Goal: Transaction & Acquisition: Purchase product/service

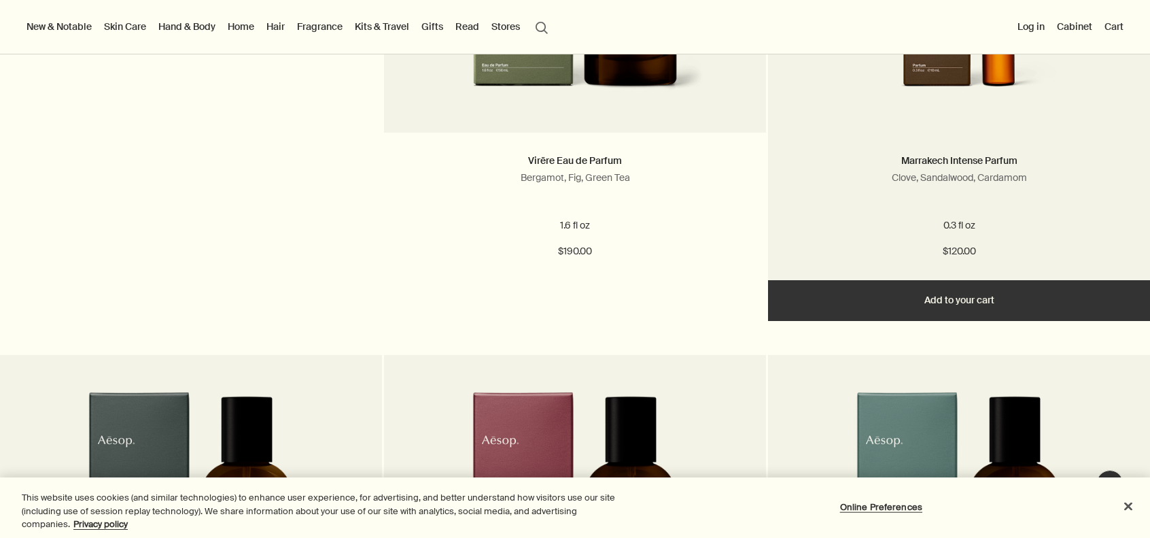
scroll to position [3602, 0]
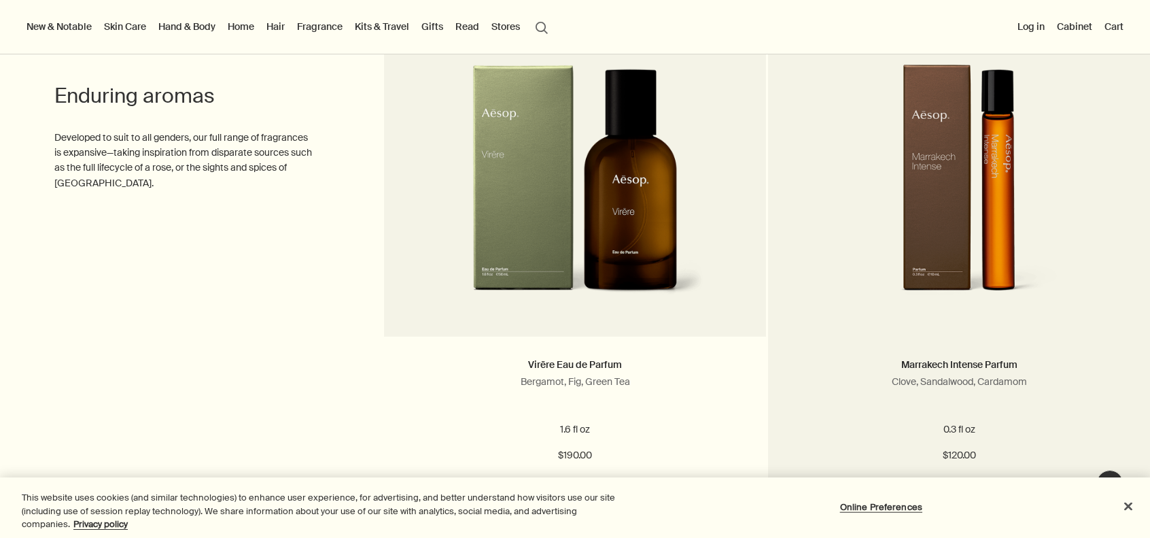
click at [1006, 220] on img at bounding box center [959, 190] width 258 height 251
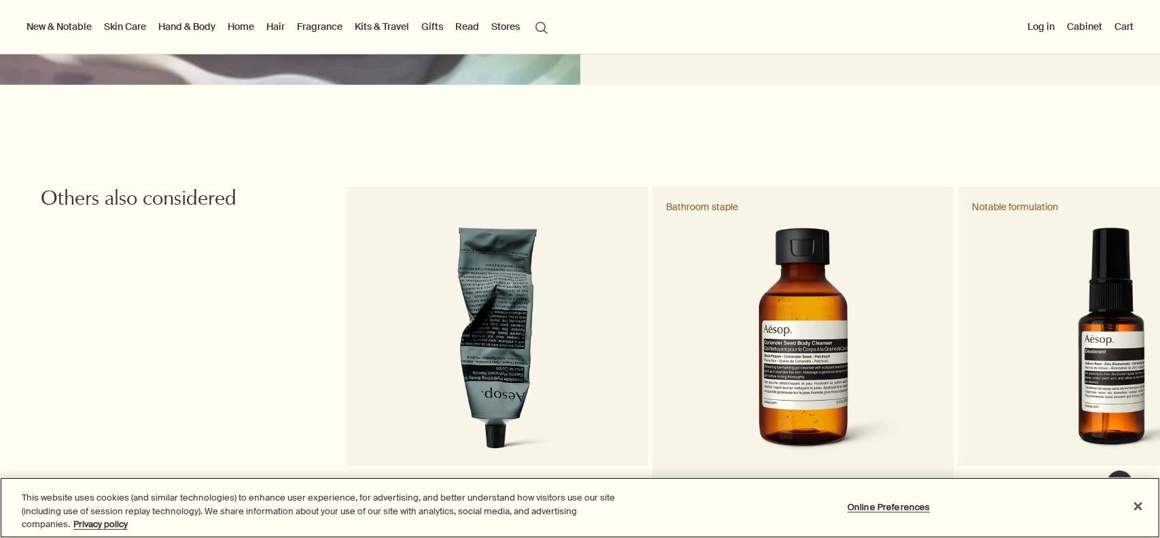
scroll to position [1495, 0]
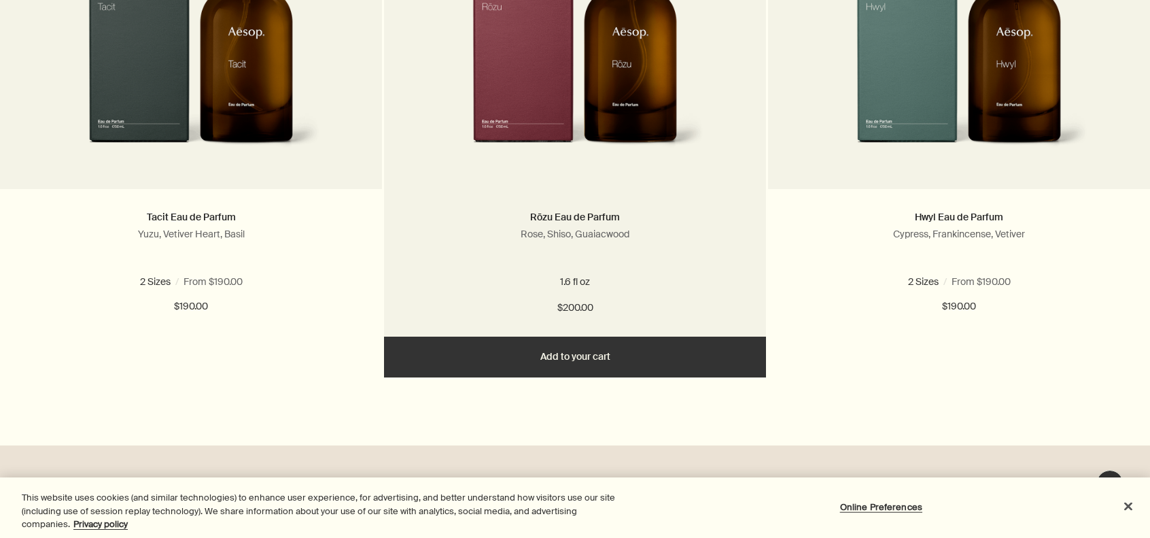
scroll to position [4282, 0]
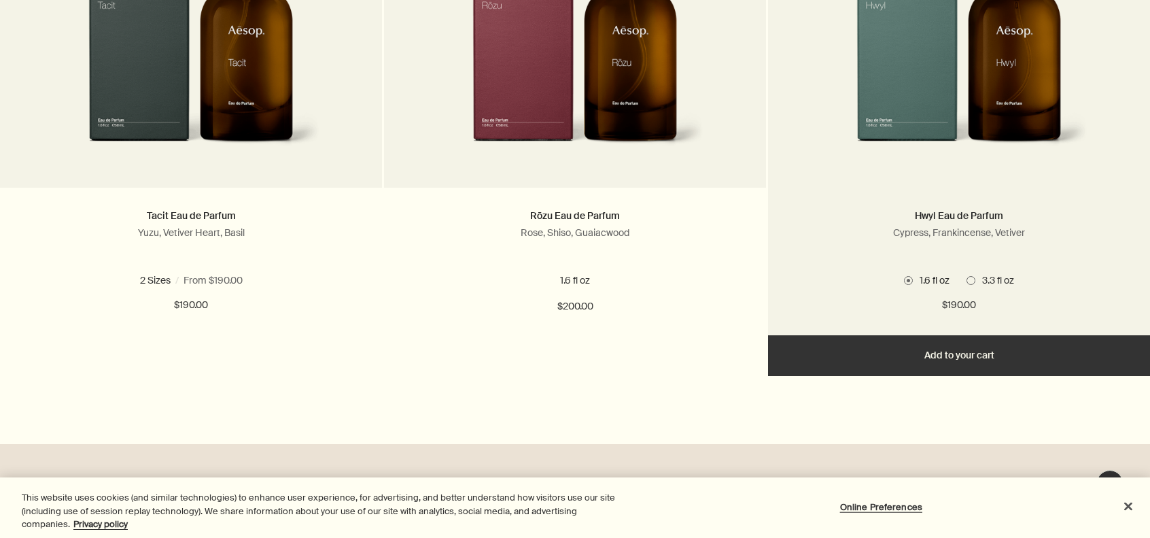
click at [975, 286] on span "3.3 fl oz" at bounding box center [994, 280] width 39 height 12
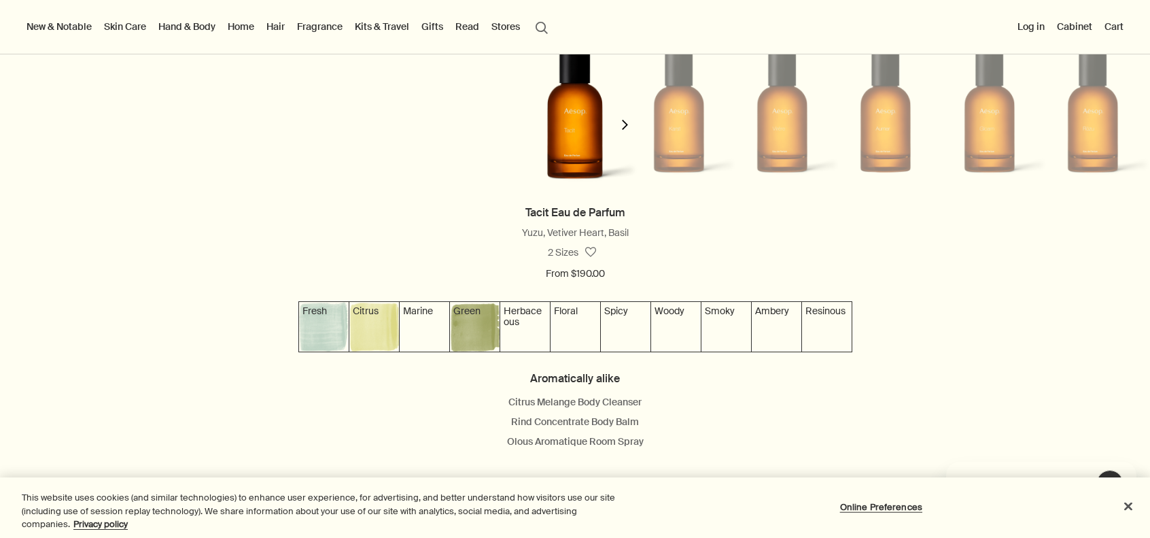
scroll to position [0, 0]
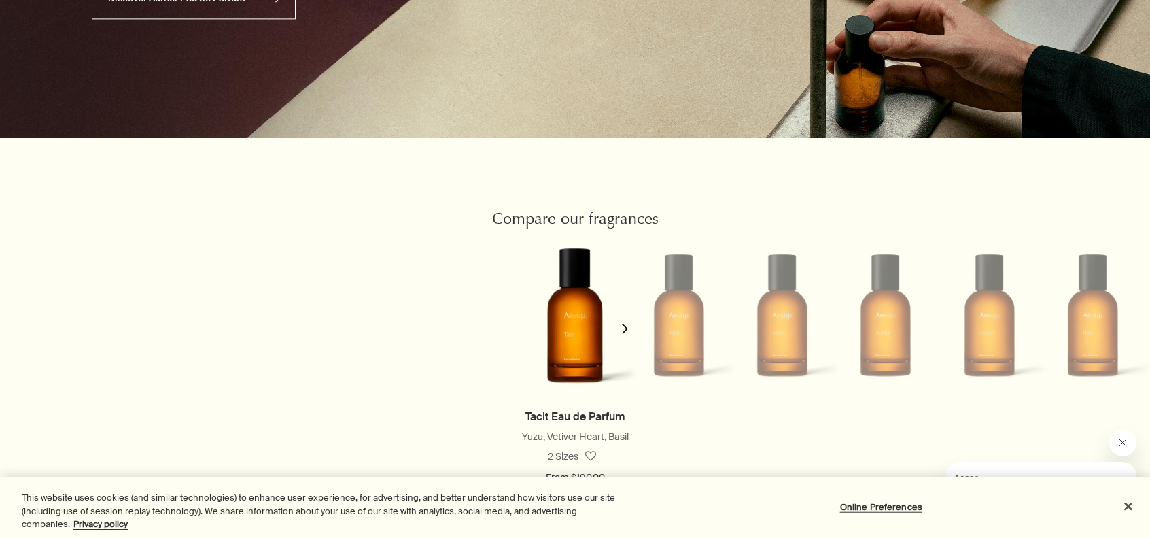
click at [662, 316] on li at bounding box center [678, 315] width 103 height 164
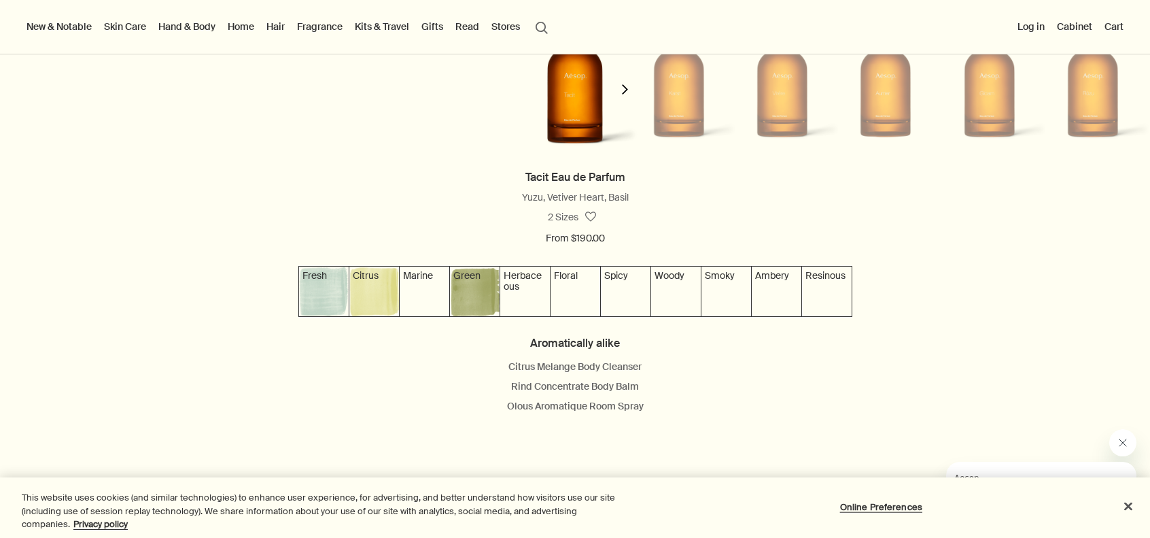
scroll to position [1291, 0]
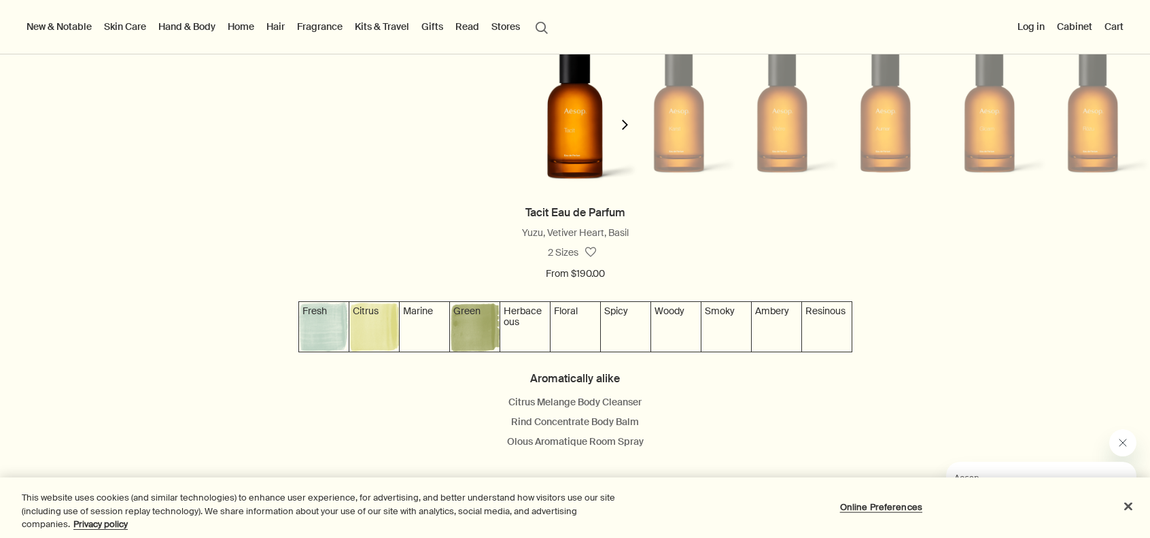
click at [622, 130] on icon "chevron" at bounding box center [625, 125] width 10 height 10
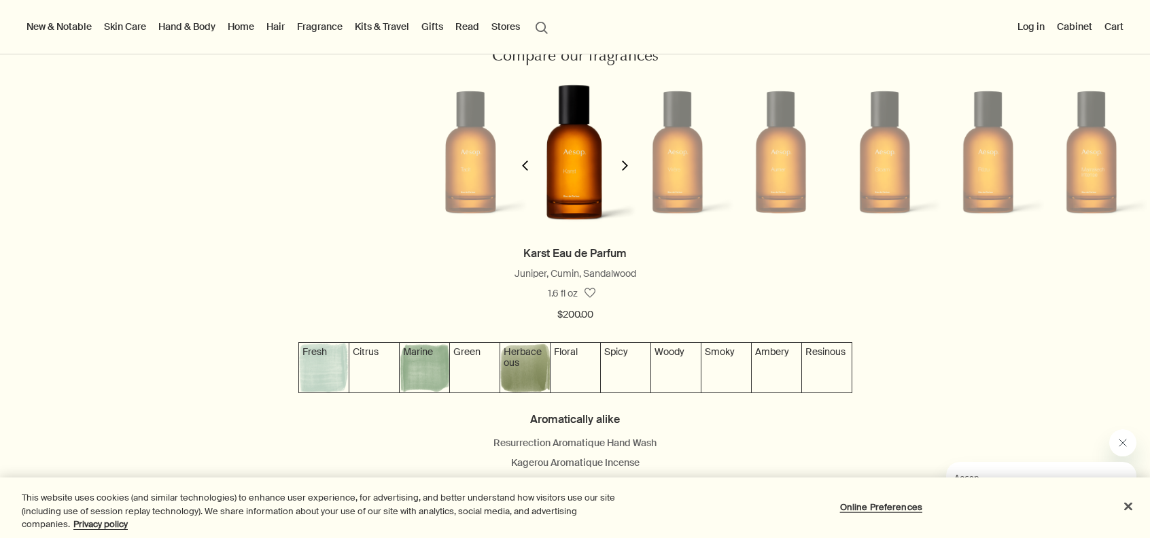
scroll to position [1223, 0]
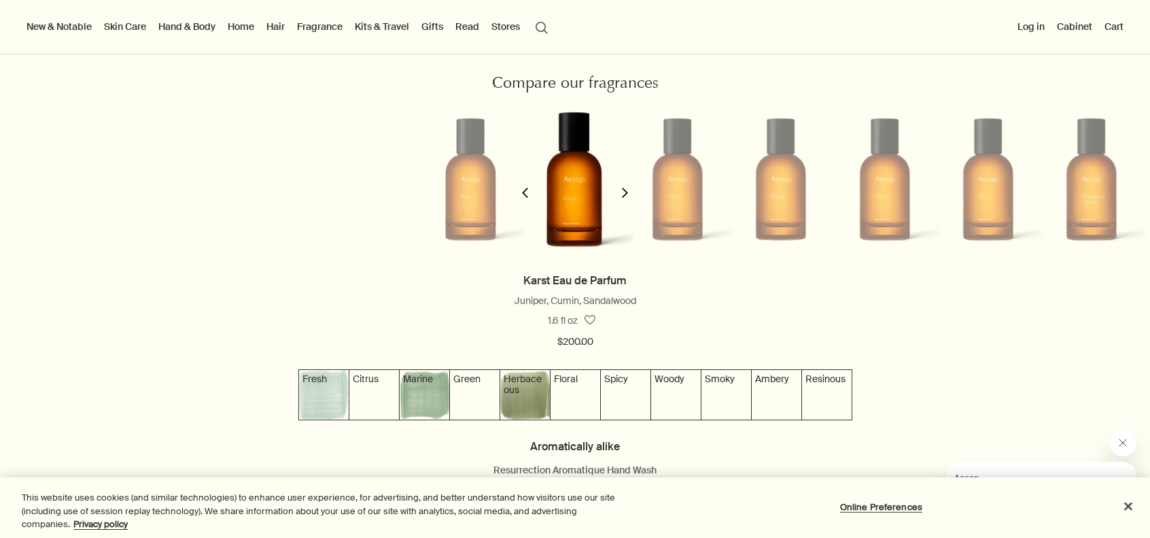
click at [622, 194] on icon "chevron" at bounding box center [625, 193] width 10 height 10
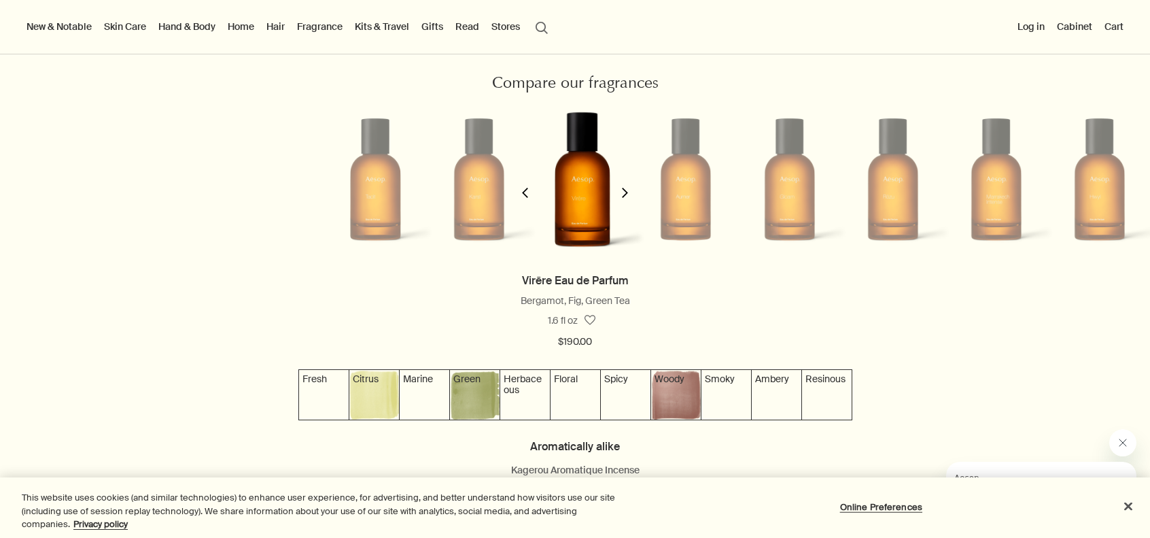
scroll to position [0, 215]
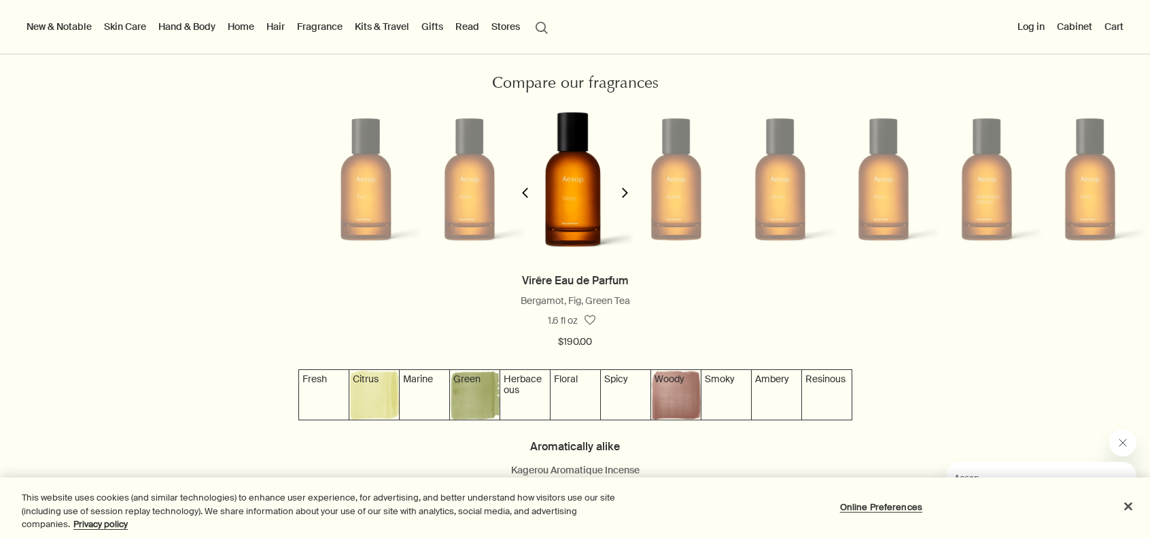
click at [625, 200] on button "chevron" at bounding box center [624, 184] width 27 height 174
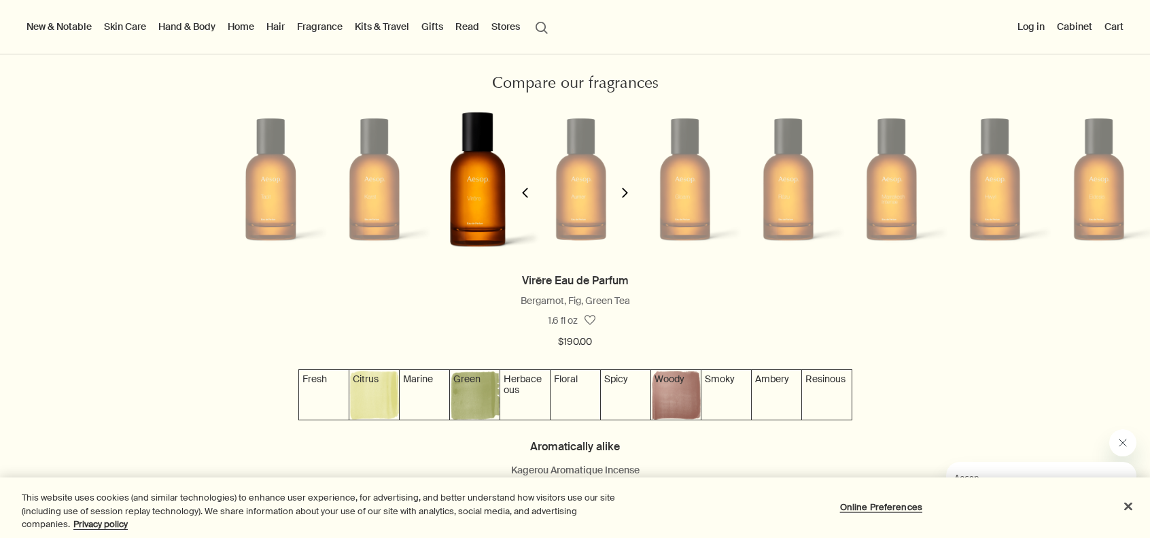
scroll to position [0, 319]
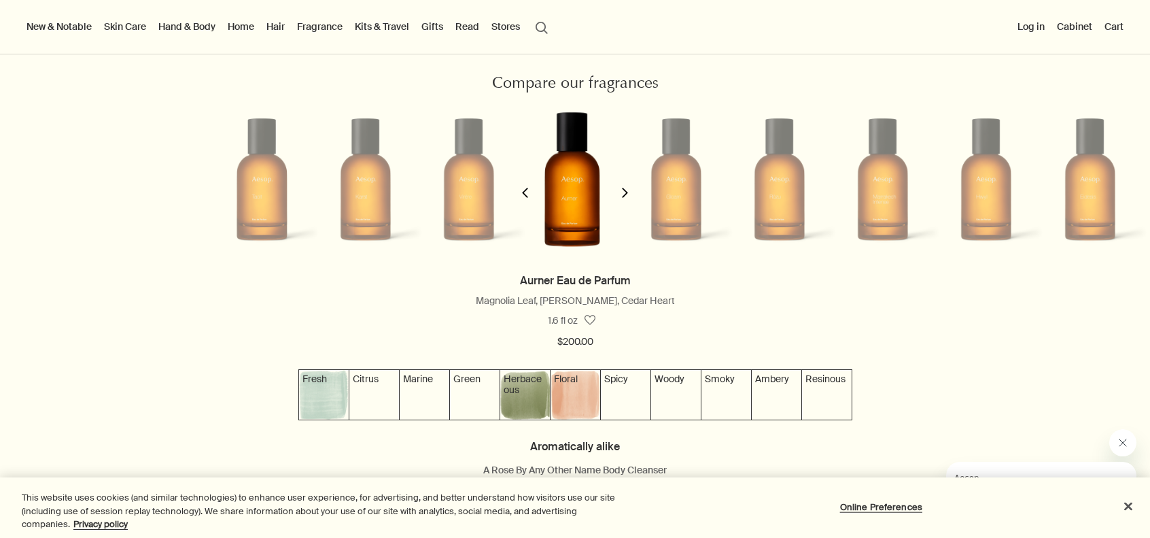
click at [625, 200] on button "chevron" at bounding box center [624, 184] width 27 height 174
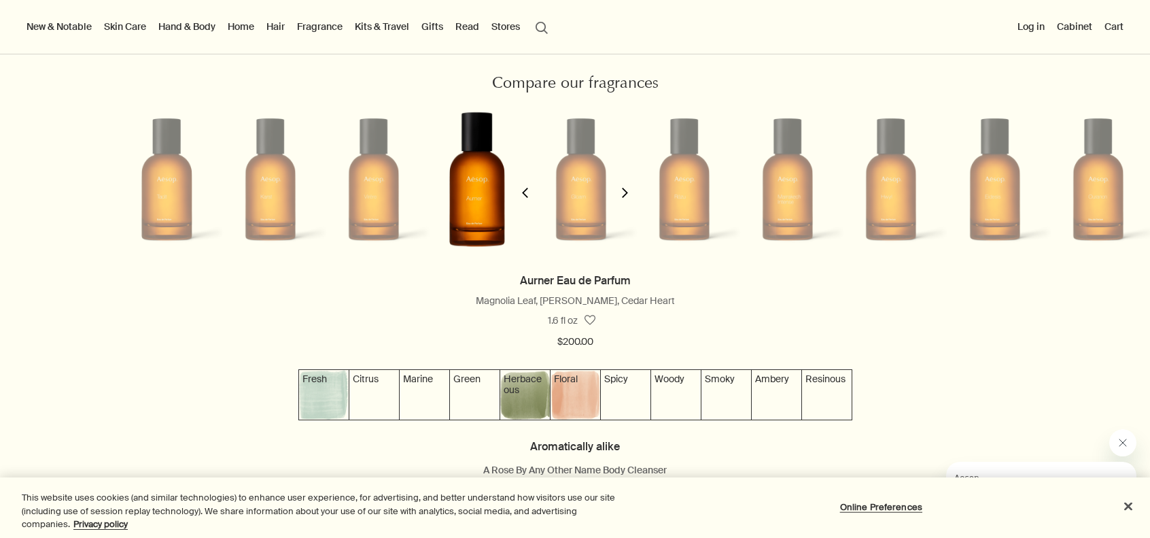
scroll to position [0, 423]
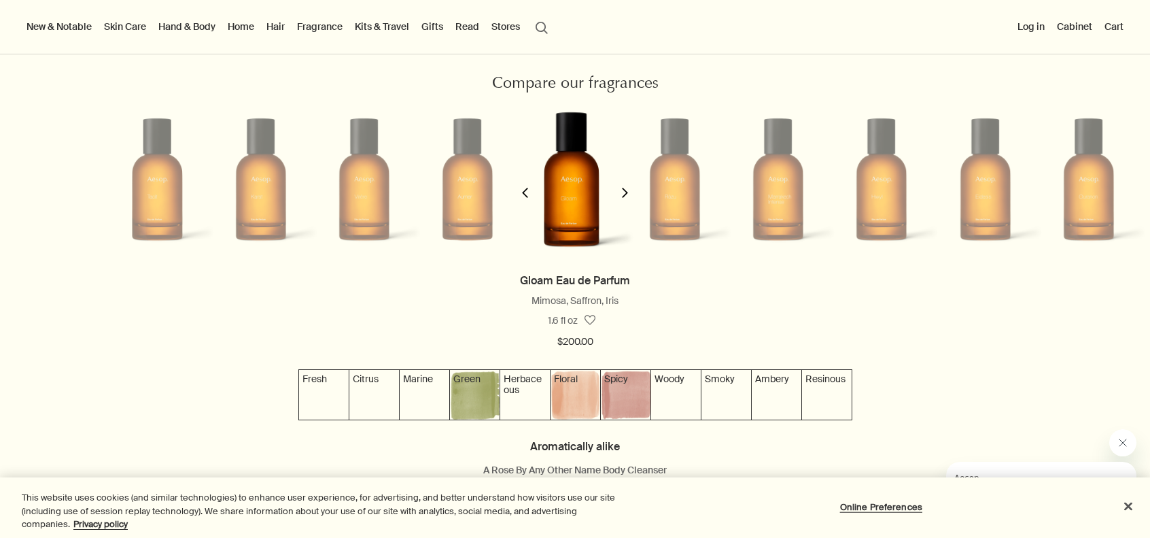
click at [625, 200] on button "chevron" at bounding box center [624, 184] width 27 height 174
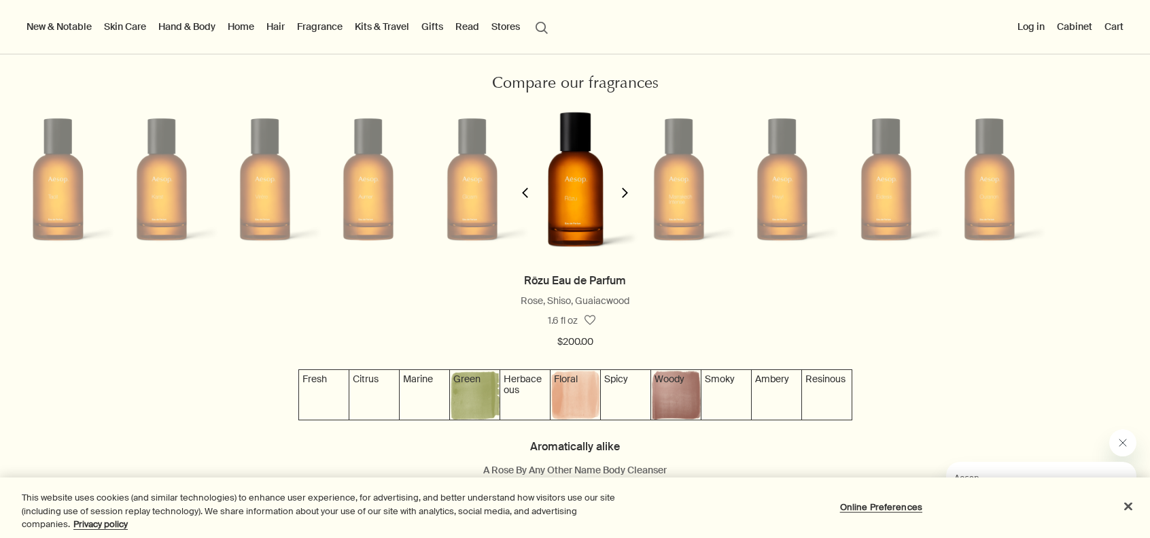
scroll to position [0, 527]
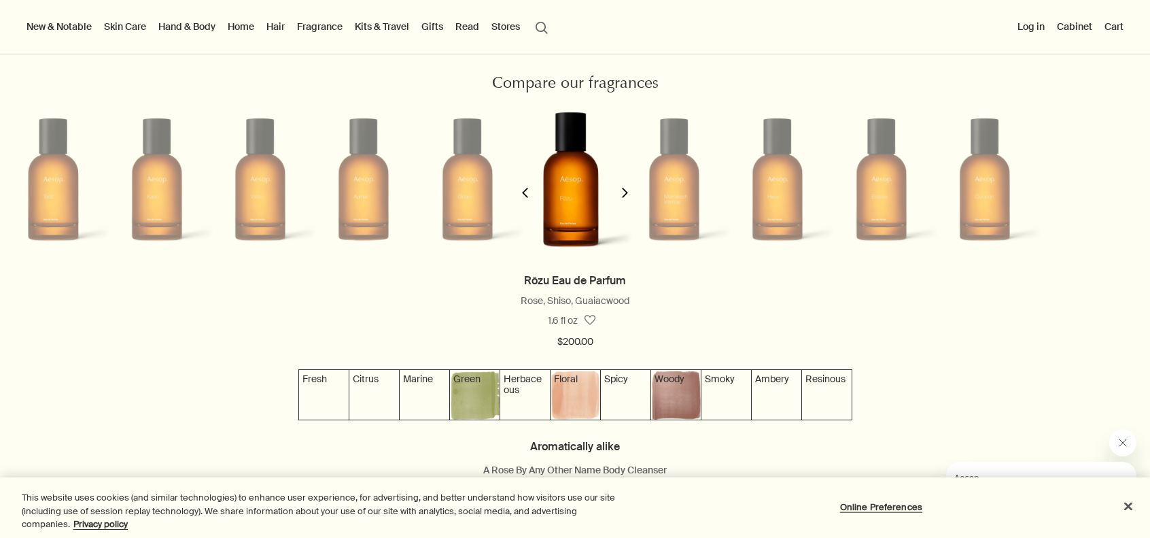
click at [627, 196] on button "chevron" at bounding box center [624, 184] width 27 height 174
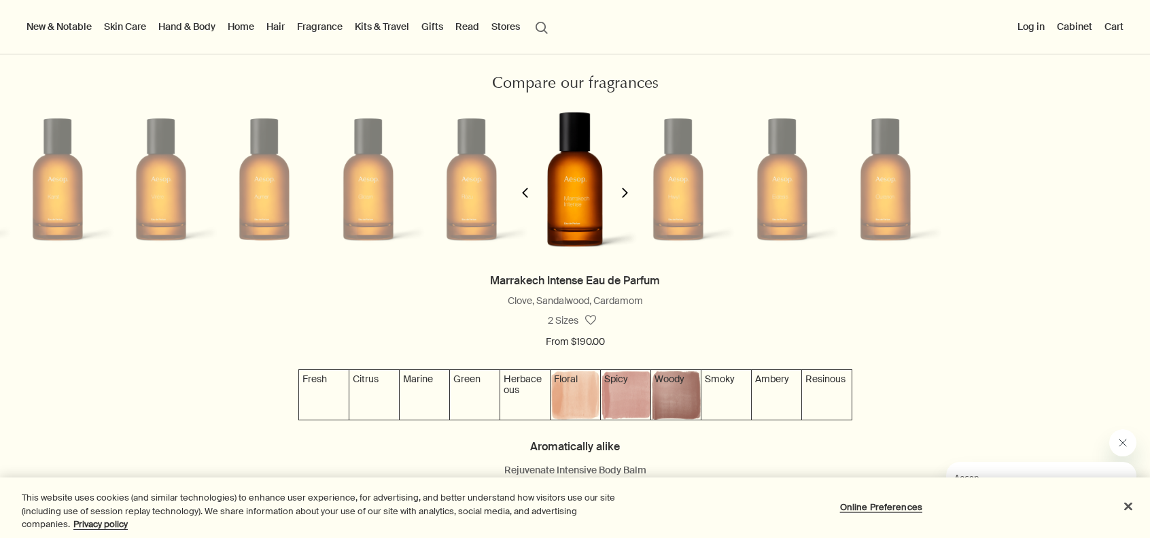
scroll to position [0, 632]
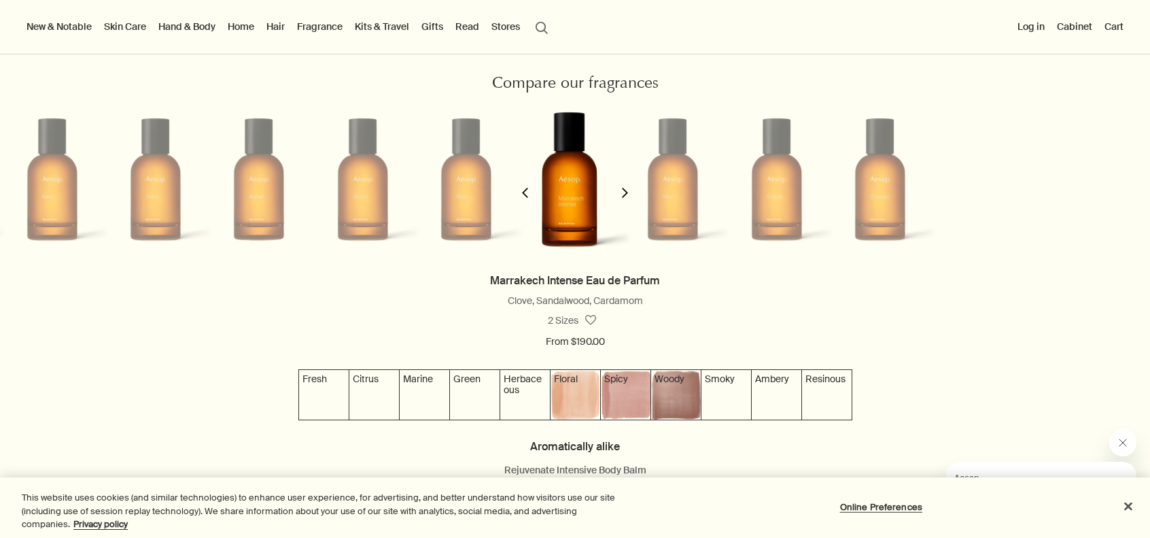
click at [622, 197] on icon "chevron" at bounding box center [625, 193] width 10 height 10
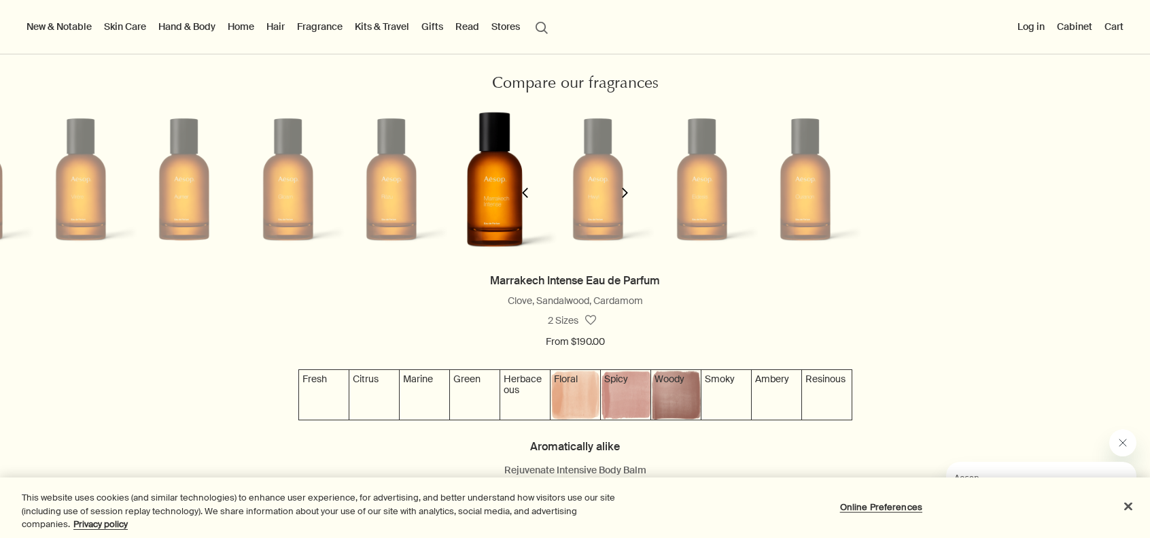
scroll to position [0, 737]
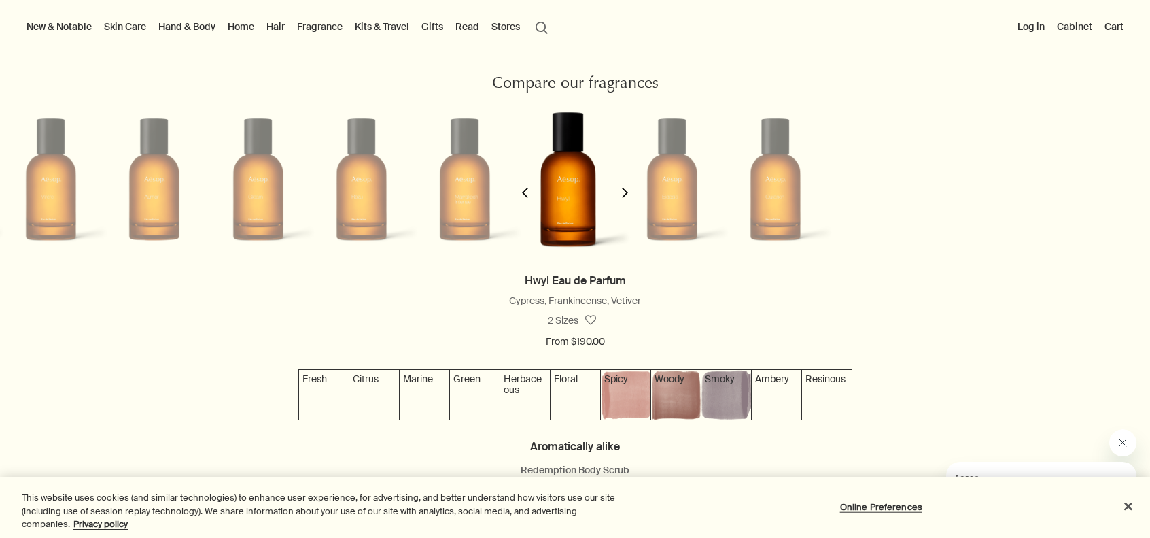
click at [528, 198] on polygon "button" at bounding box center [526, 193] width 6 height 10
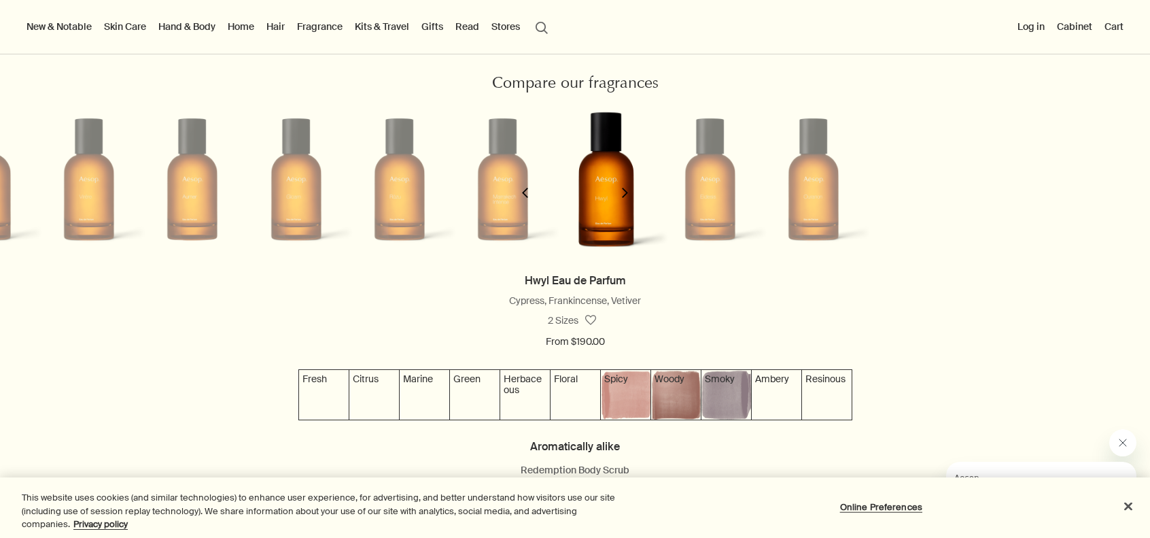
scroll to position [0, 632]
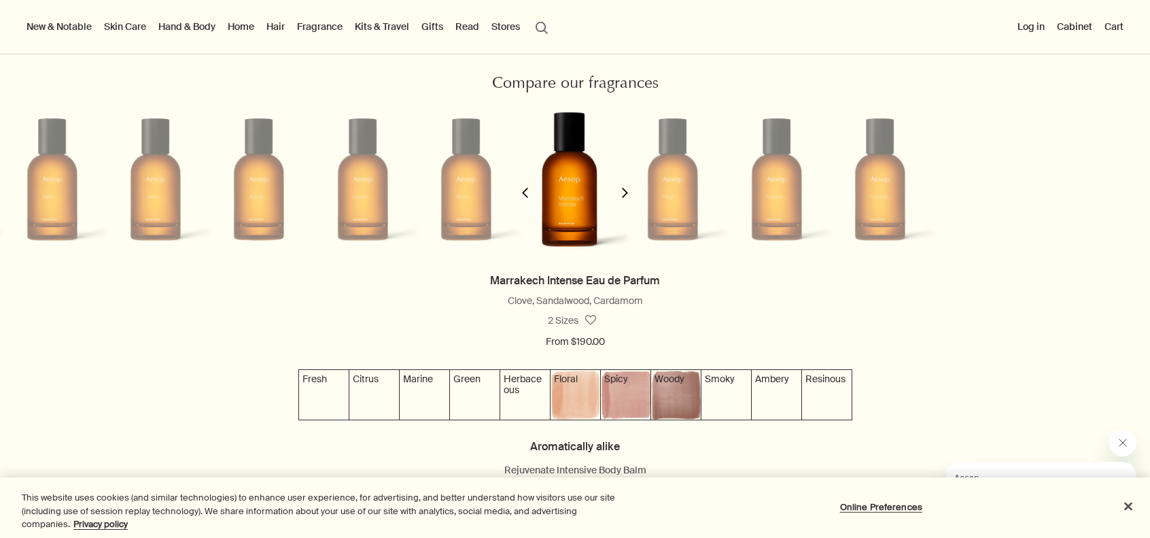
click at [620, 198] on icon "chevron" at bounding box center [625, 193] width 10 height 10
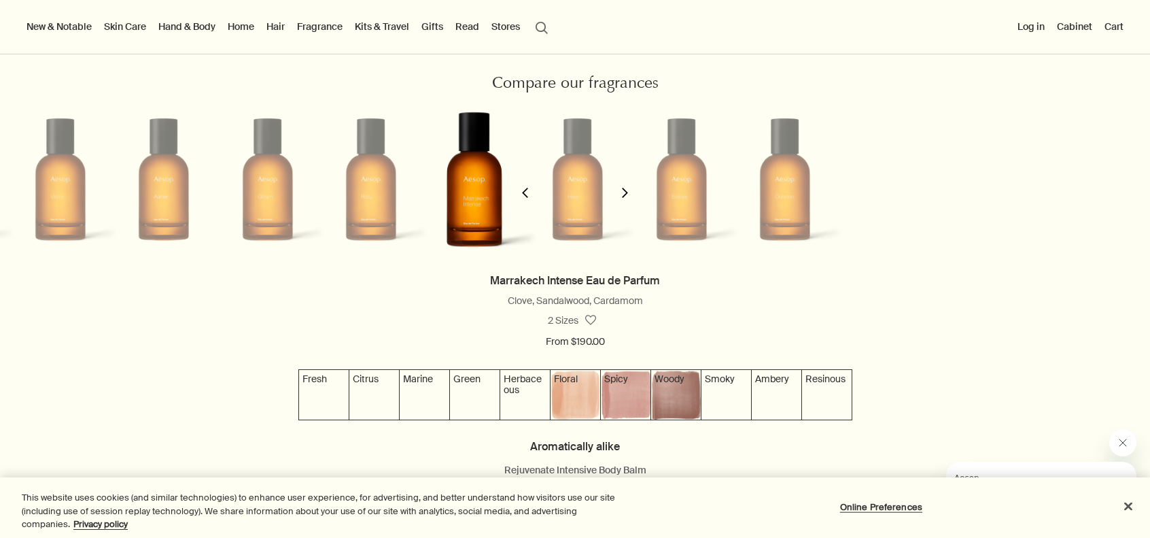
scroll to position [0, 737]
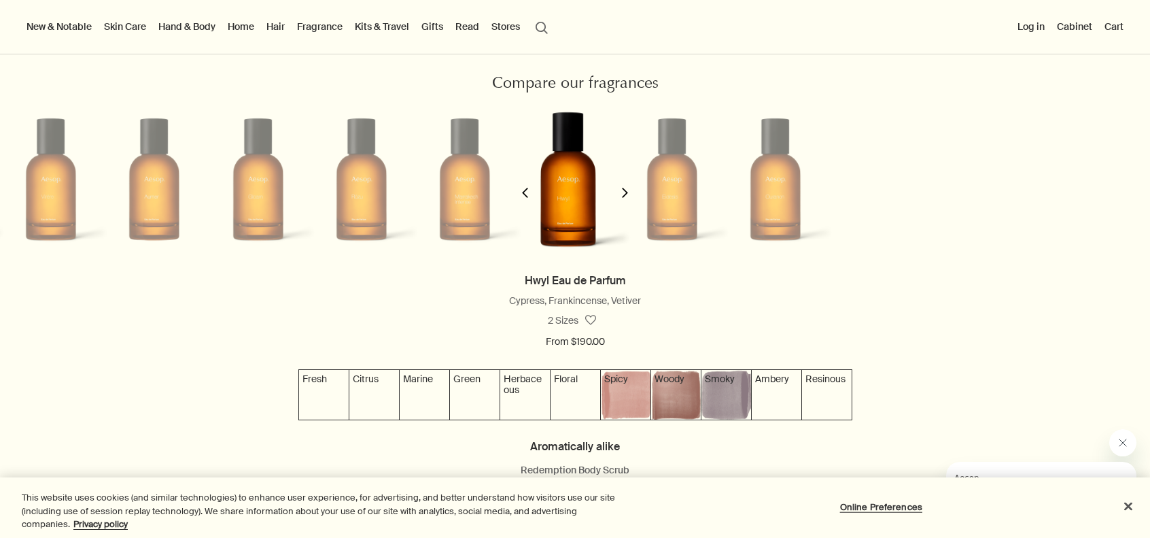
click at [622, 198] on polygon "button" at bounding box center [625, 193] width 6 height 10
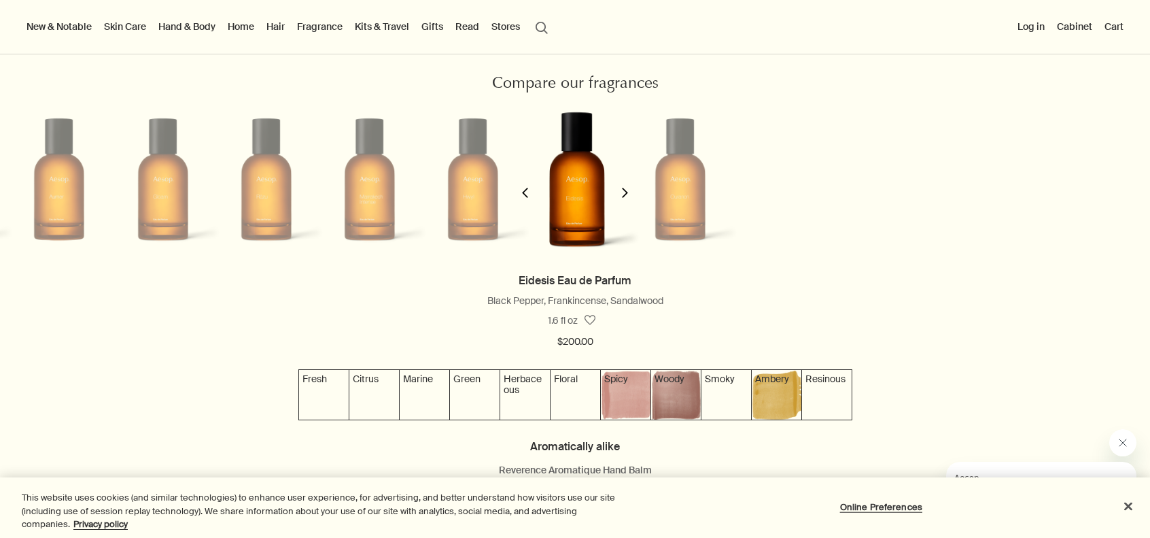
scroll to position [0, 841]
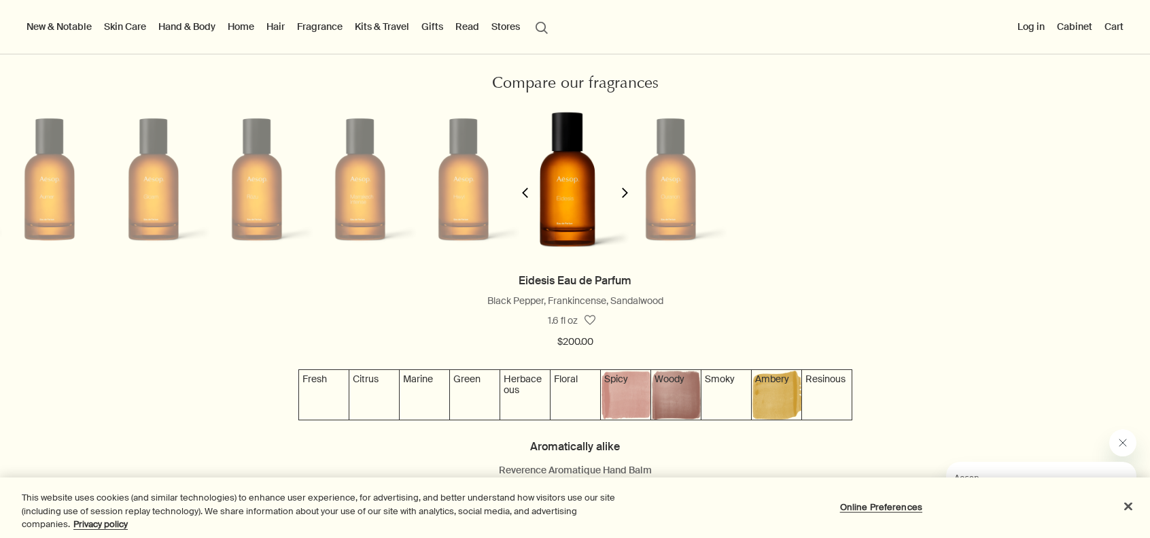
click at [622, 198] on polygon "button" at bounding box center [625, 193] width 6 height 10
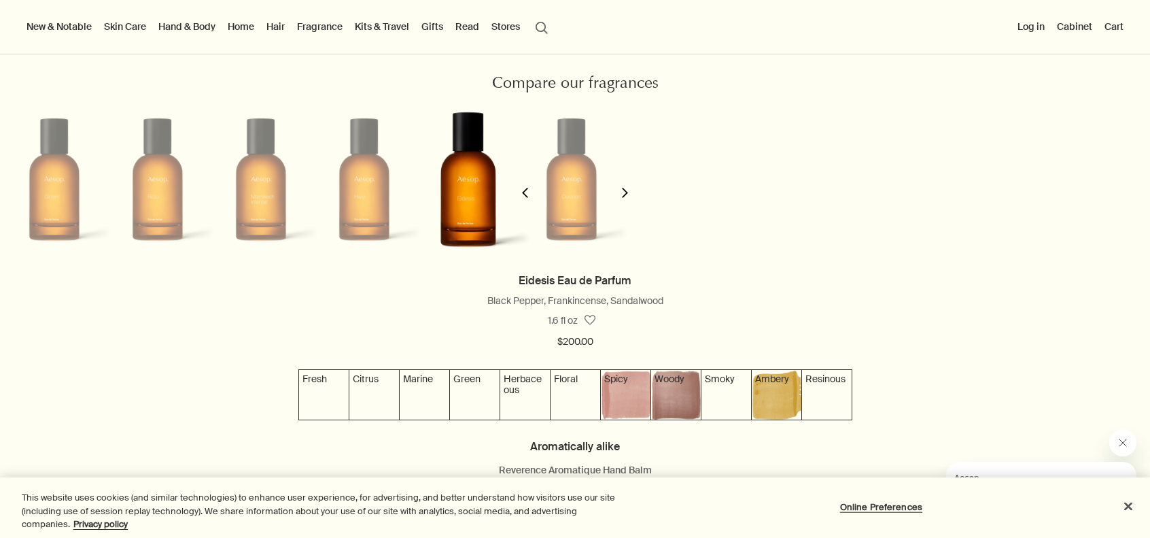
scroll to position [0, 945]
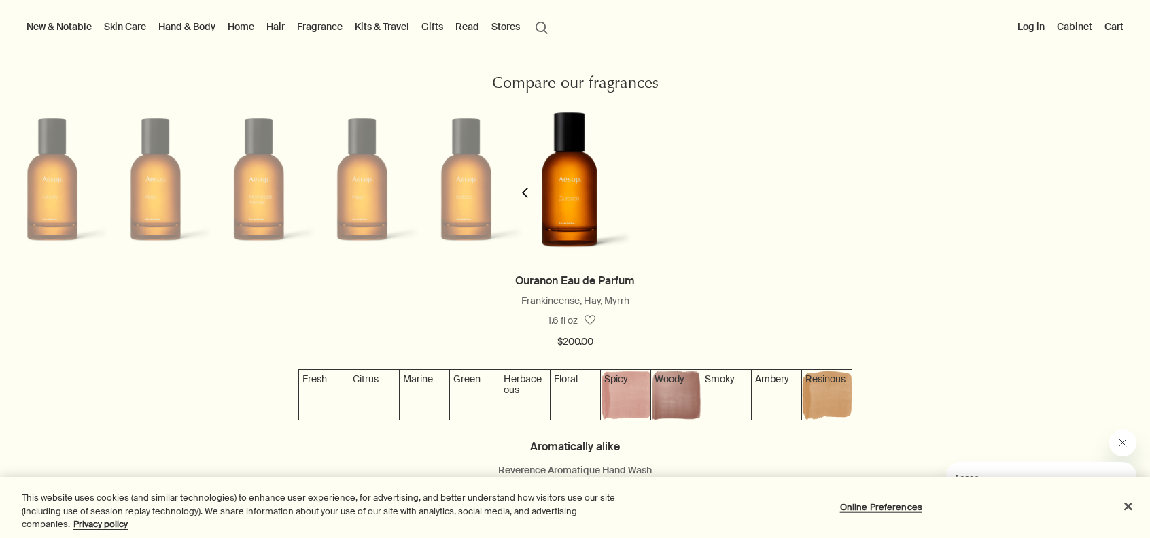
click at [527, 198] on polygon "button" at bounding box center [526, 193] width 6 height 10
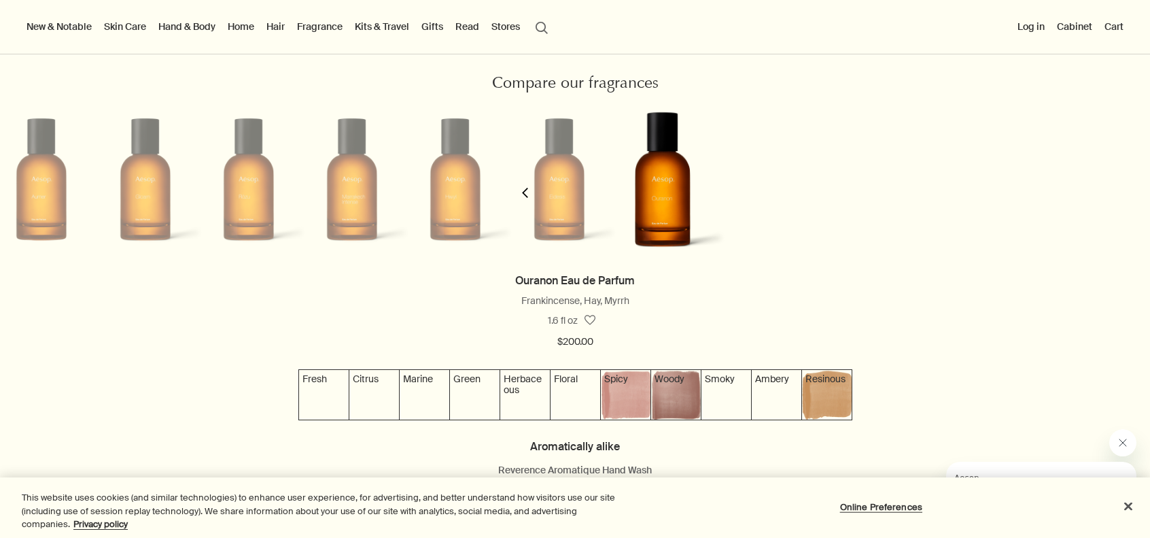
scroll to position [0, 841]
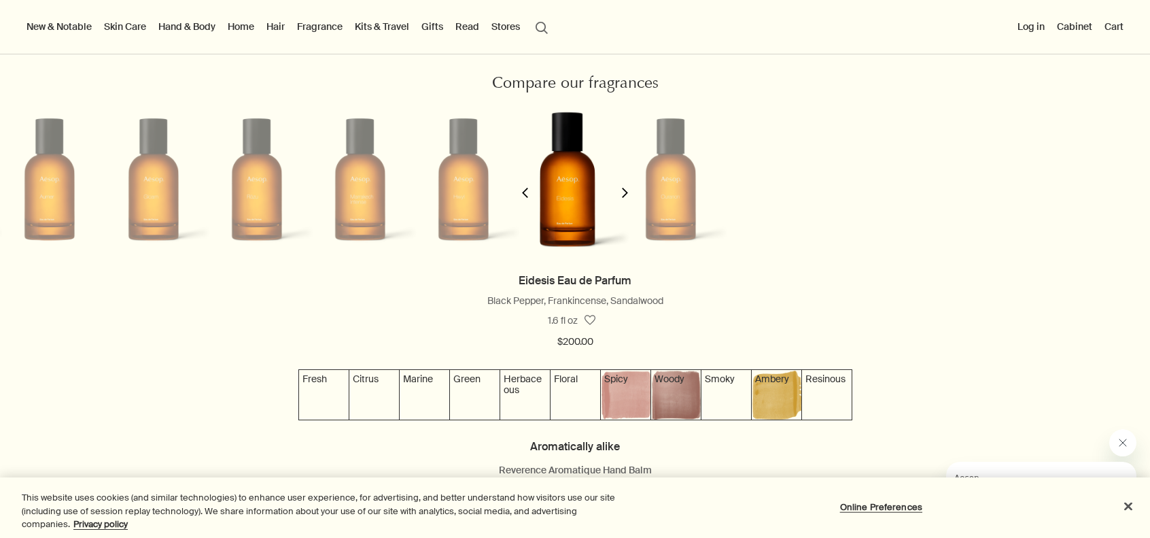
click at [529, 198] on polygon "button" at bounding box center [526, 193] width 6 height 10
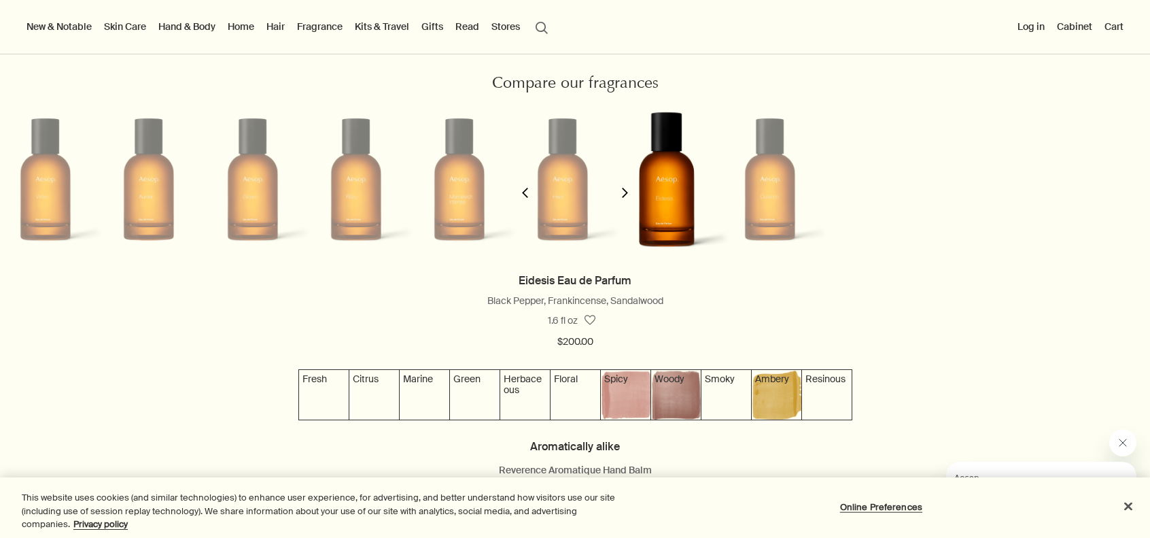
scroll to position [0, 737]
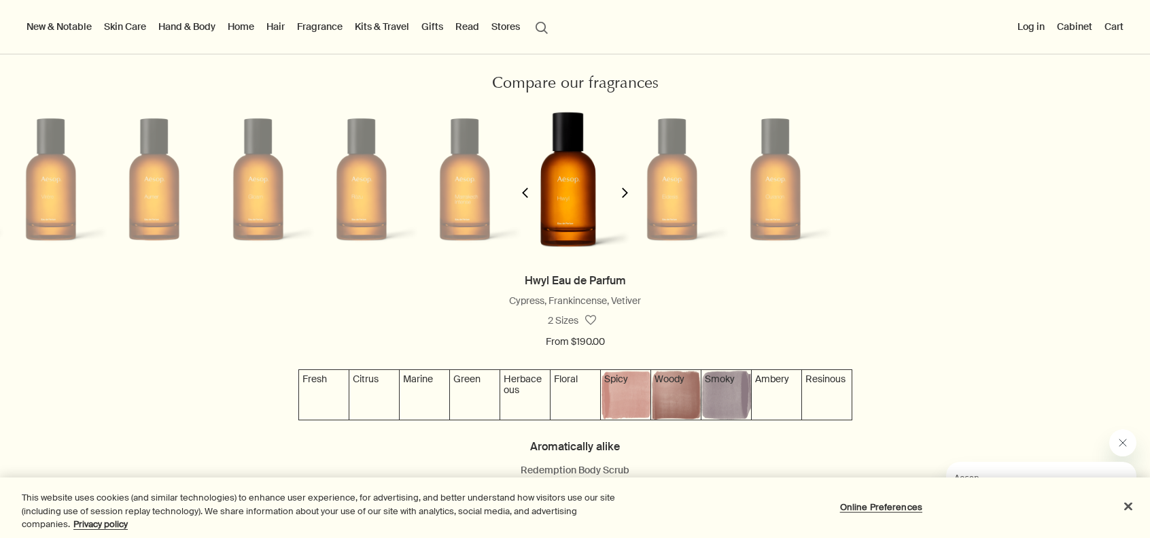
click at [758, 218] on li at bounding box center [775, 179] width 103 height 164
click at [794, 209] on li at bounding box center [775, 179] width 103 height 164
click at [616, 205] on button "chevron" at bounding box center [624, 184] width 27 height 174
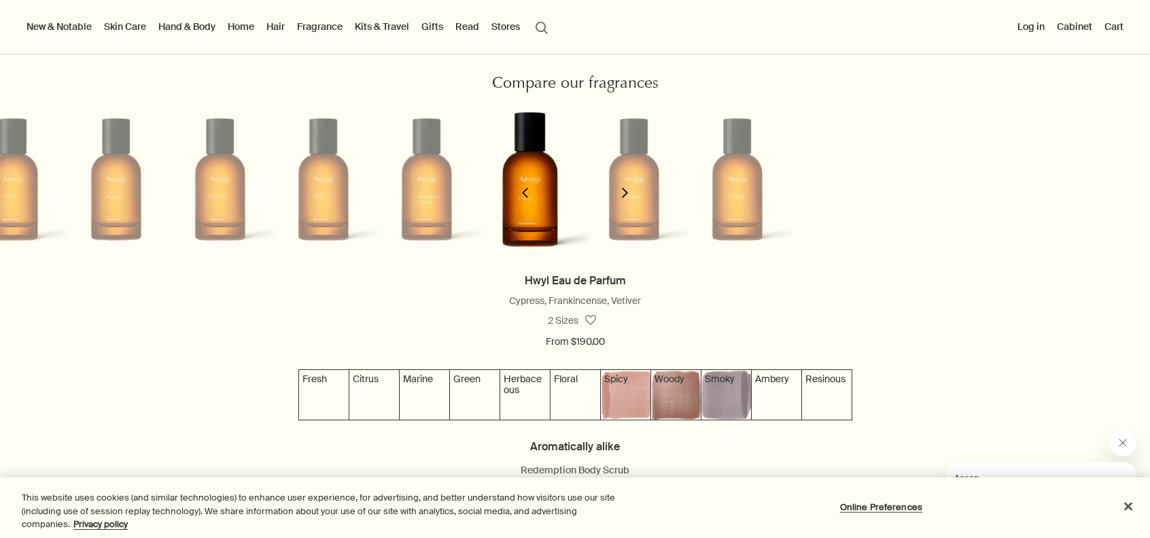
scroll to position [0, 841]
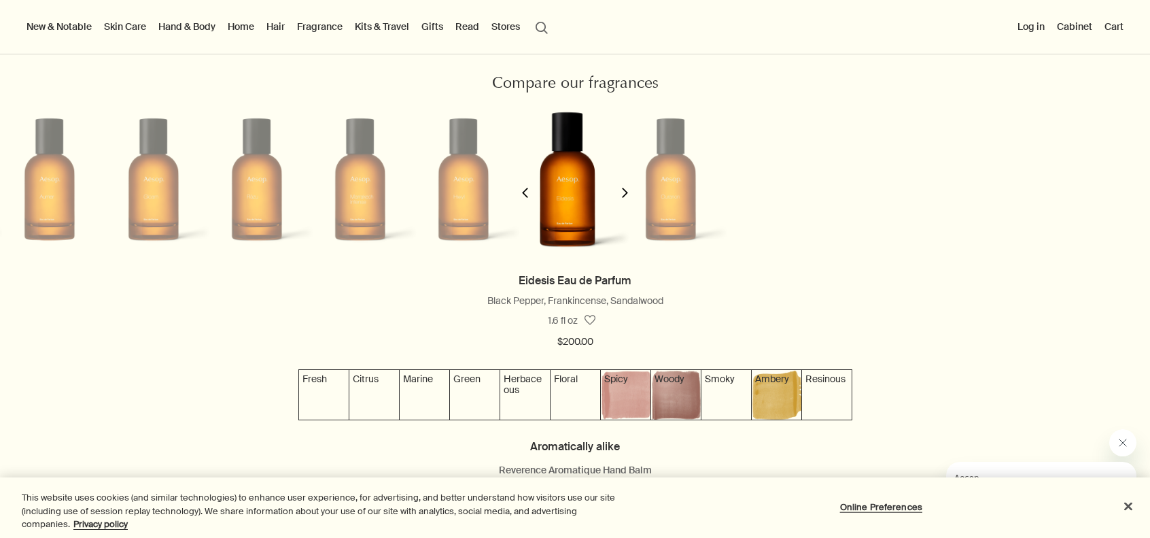
drag, startPoint x: 627, startPoint y: 197, endPoint x: 601, endPoint y: 201, distance: 25.5
click at [625, 198] on button "chevron" at bounding box center [624, 184] width 27 height 174
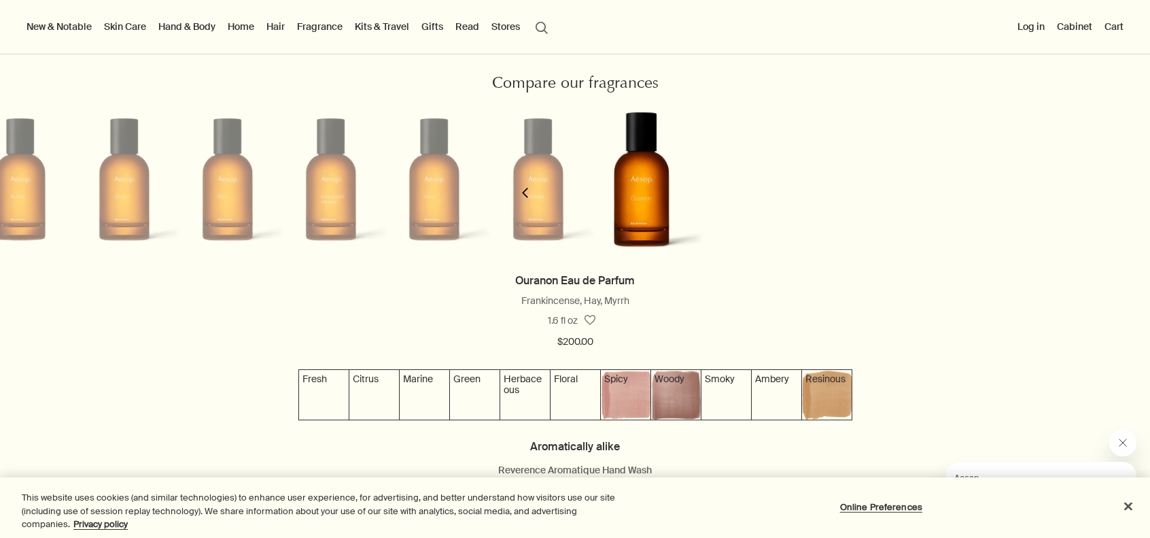
scroll to position [0, 945]
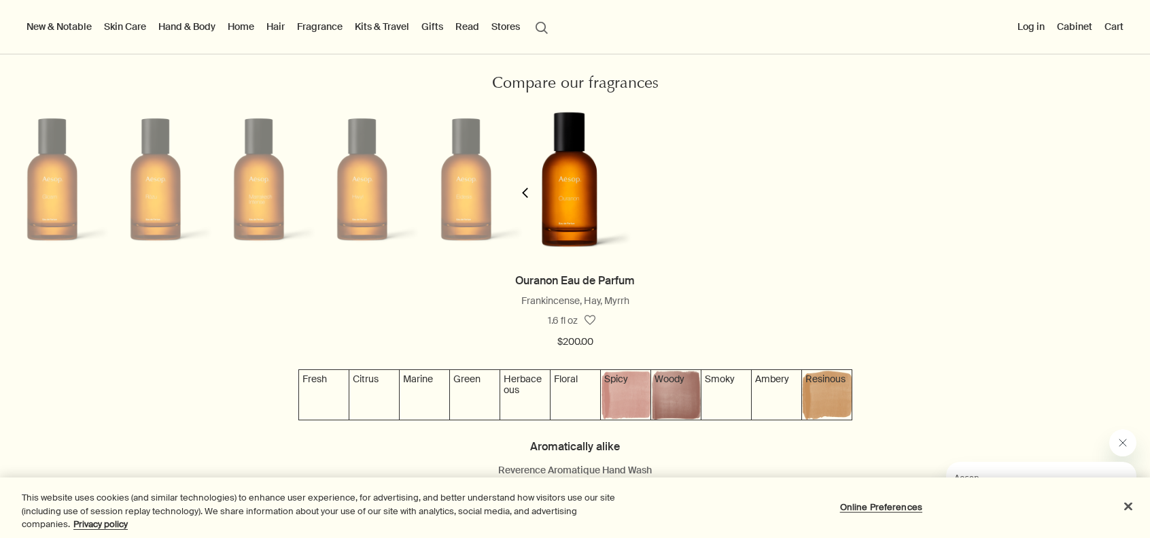
click at [529, 198] on icon "chevron" at bounding box center [525, 193] width 10 height 10
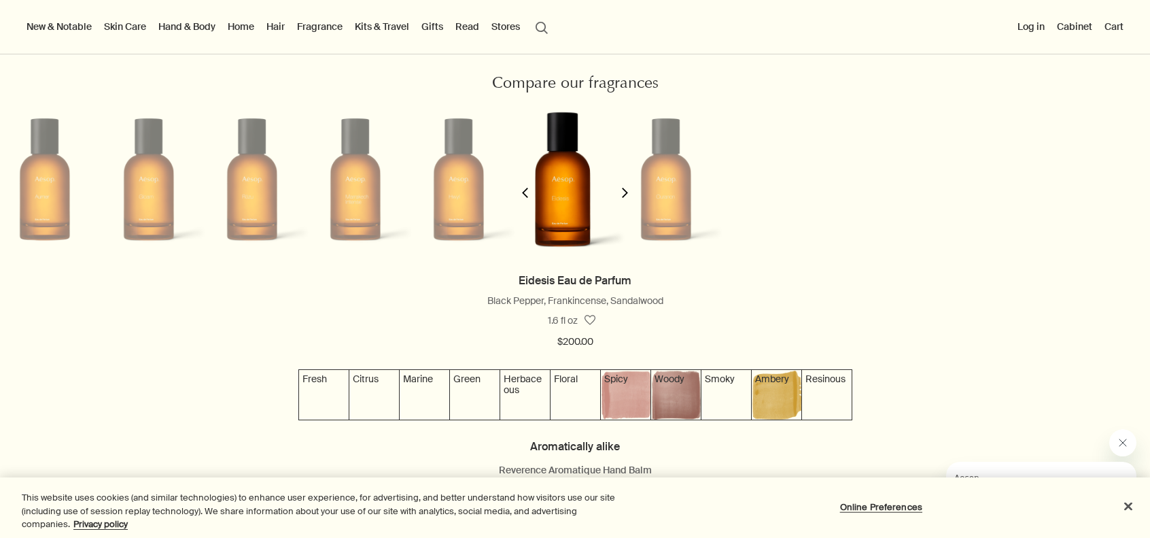
scroll to position [0, 841]
